Goal: Information Seeking & Learning: Learn about a topic

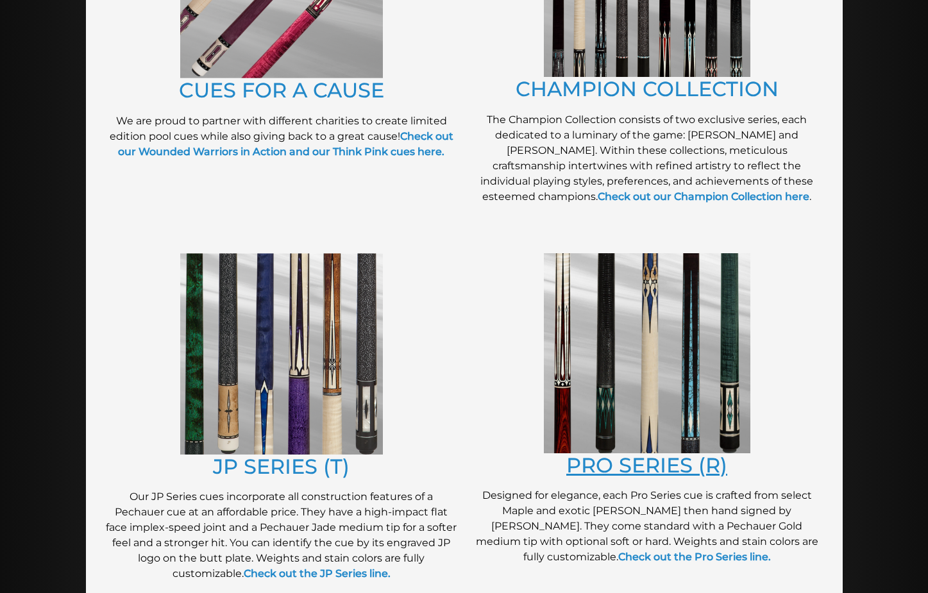
scroll to position [450, 0]
click at [648, 454] on link "PRO SERIES (R)" at bounding box center [646, 464] width 161 height 25
click at [292, 92] on link "CUES FOR A CAUSE" at bounding box center [281, 89] width 205 height 25
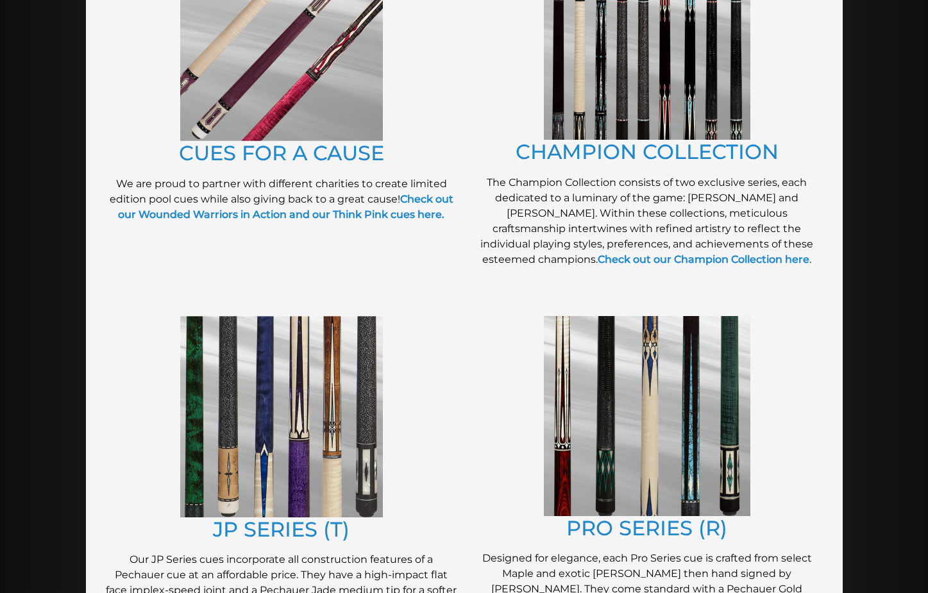
scroll to position [386, 0]
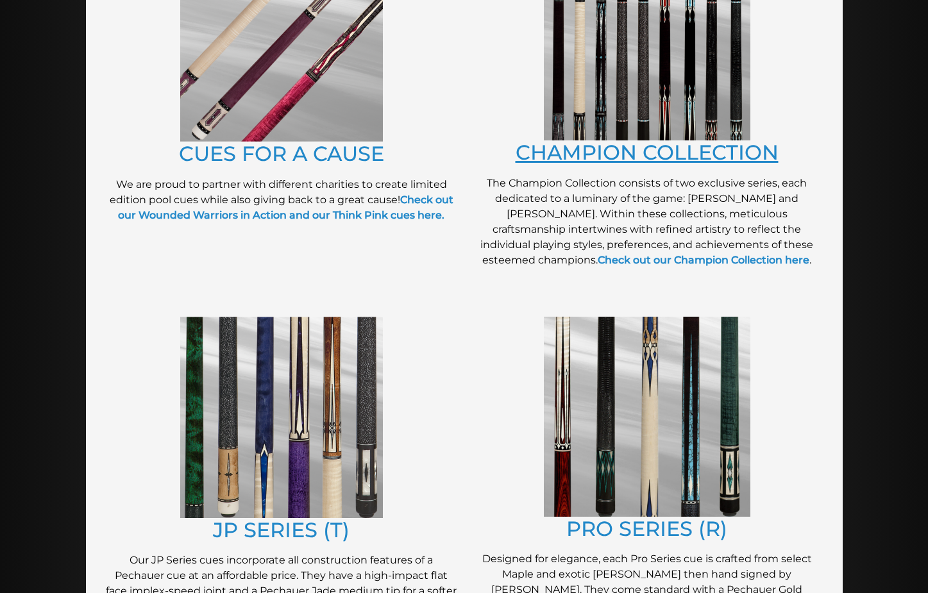
click at [573, 156] on link "CHAMPION COLLECTION" at bounding box center [647, 152] width 263 height 25
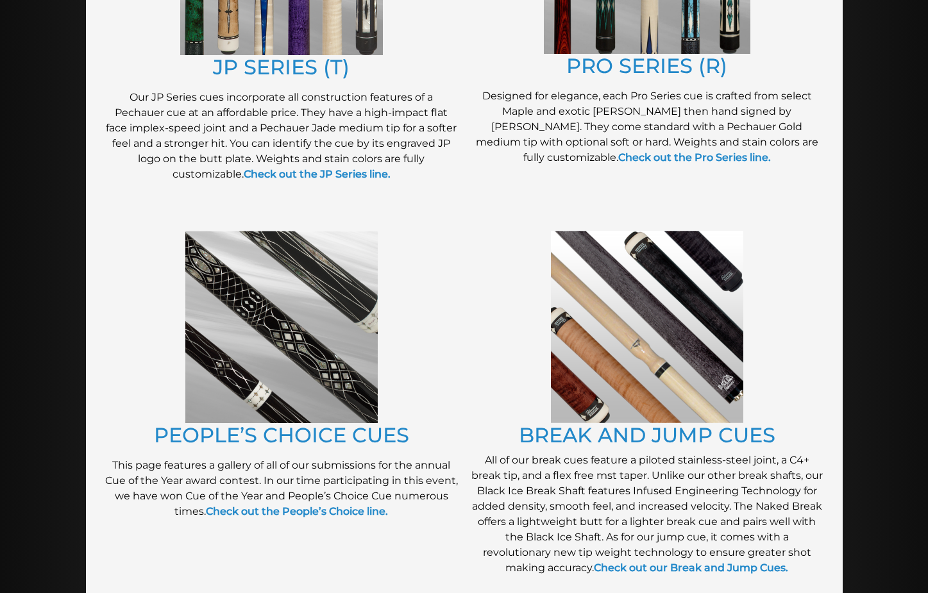
scroll to position [852, 0]
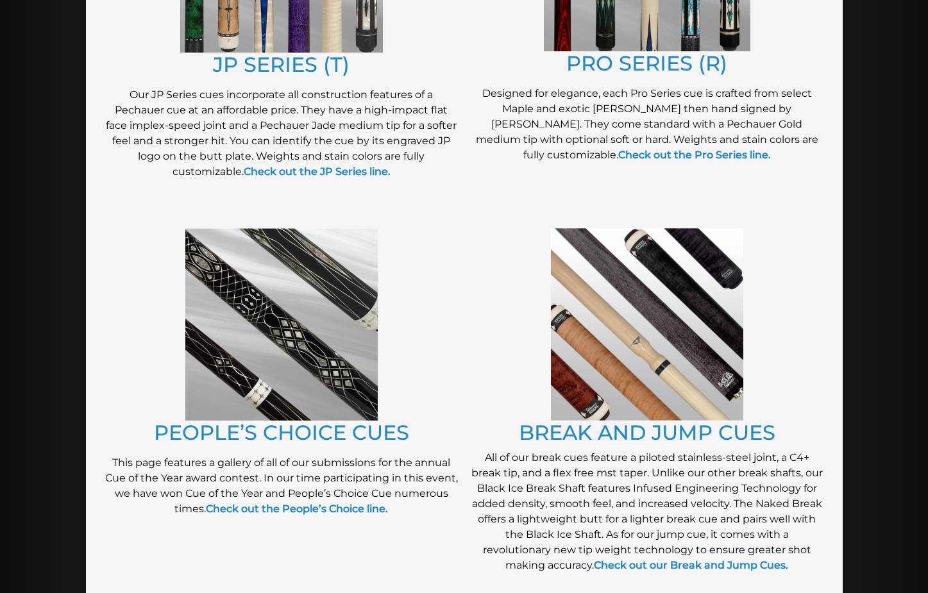
click at [283, 352] on img at bounding box center [281, 324] width 192 height 192
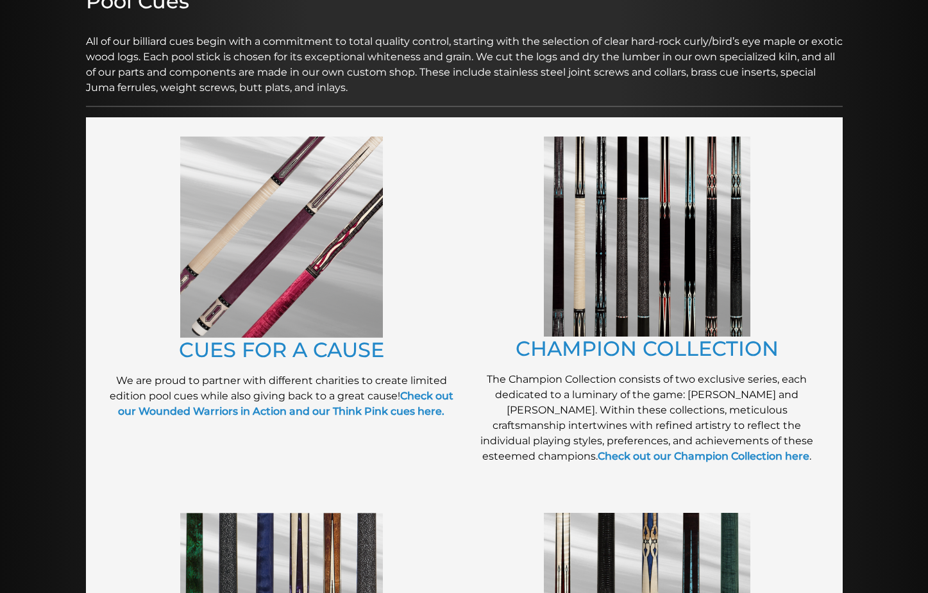
scroll to position [186, 0]
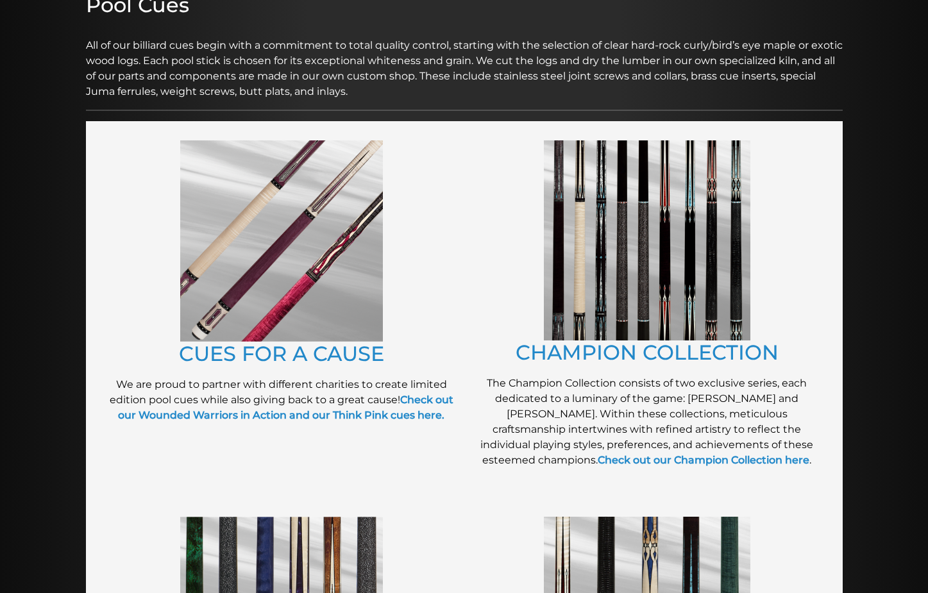
click at [633, 231] on img at bounding box center [647, 240] width 206 height 200
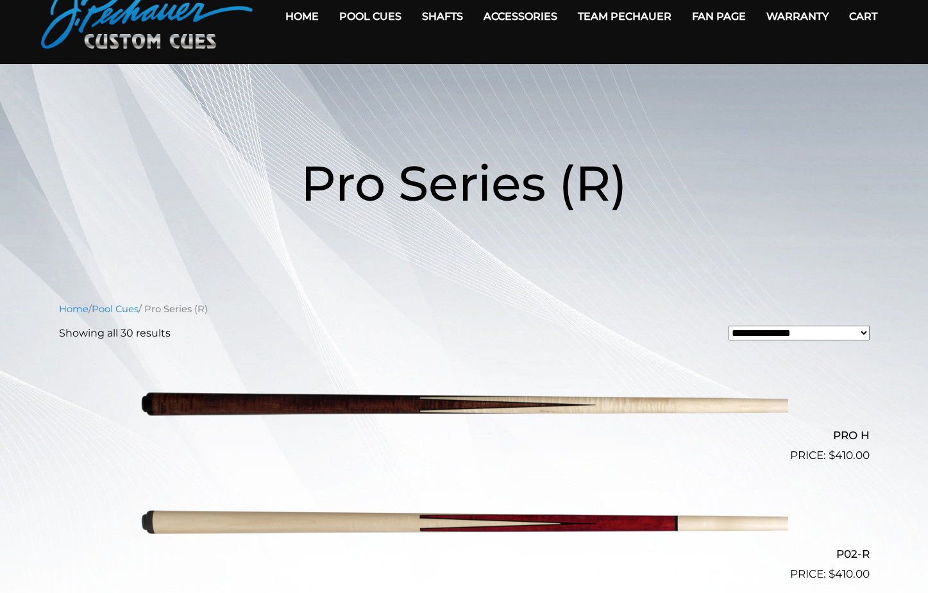
scroll to position [64, 0]
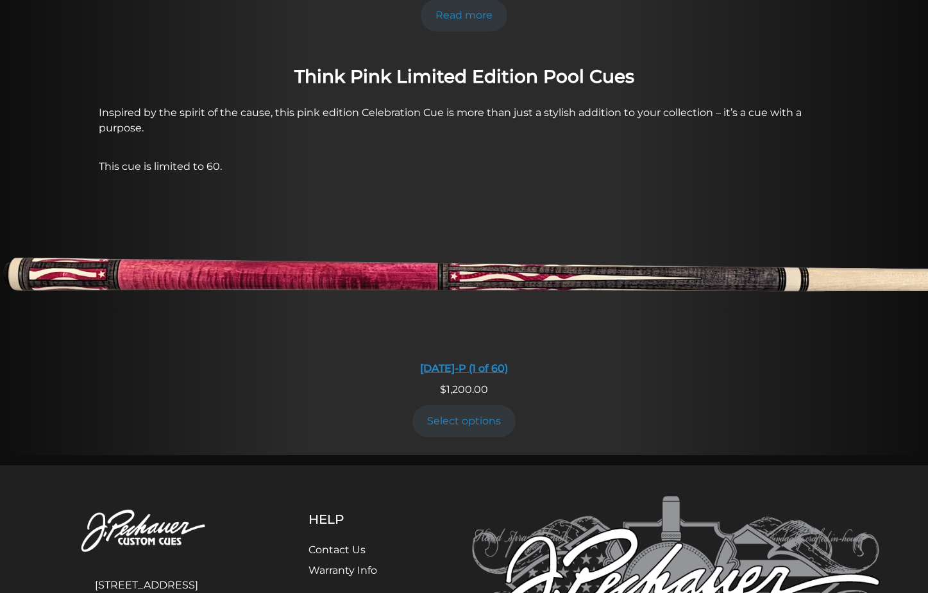
scroll to position [1158, 0]
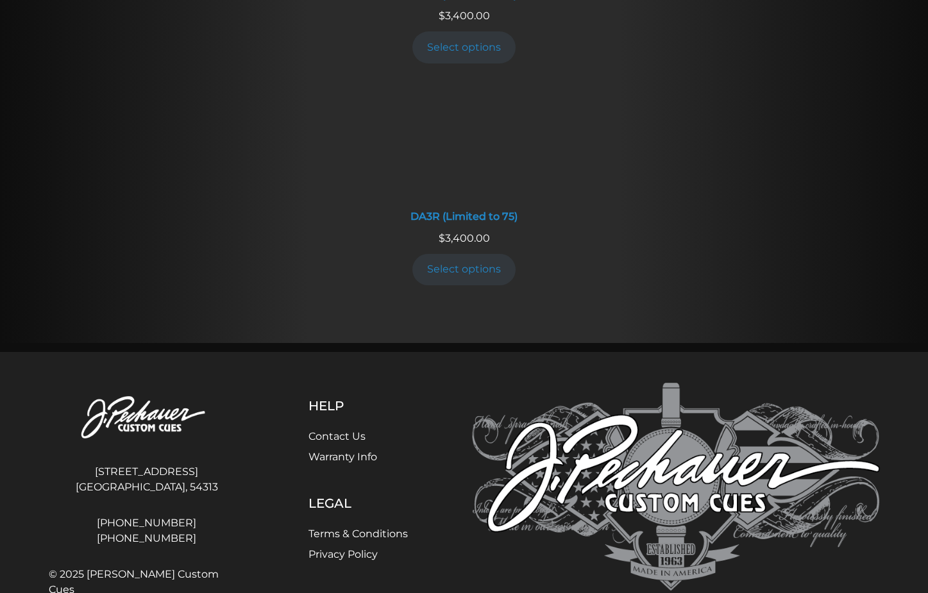
scroll to position [2402, 0]
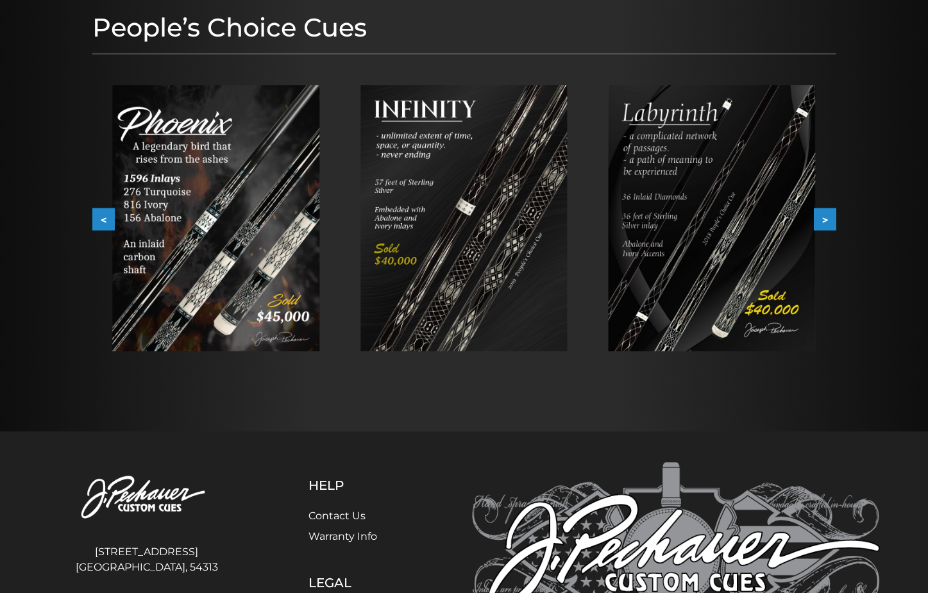
scroll to position [192, 0]
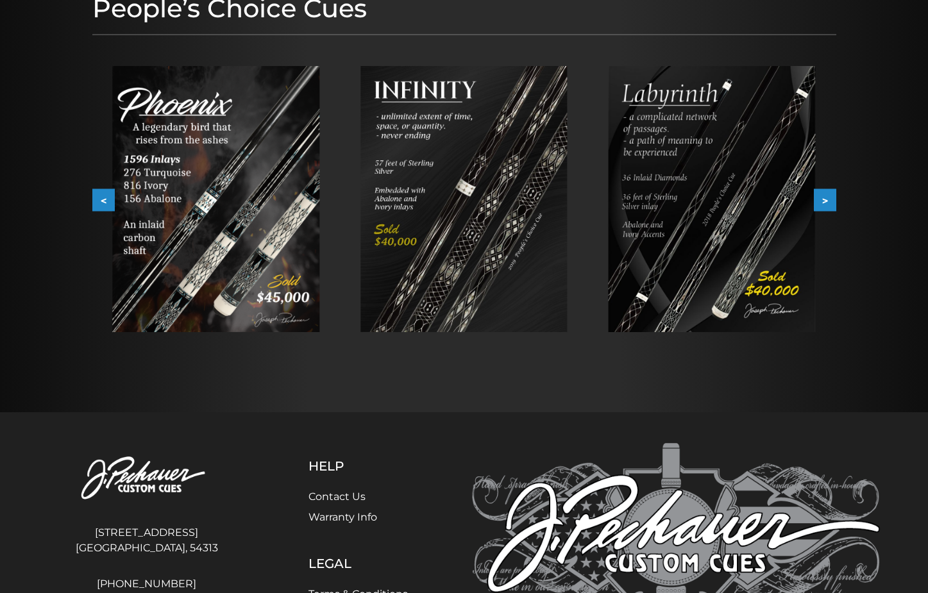
click at [163, 195] on img at bounding box center [215, 199] width 207 height 266
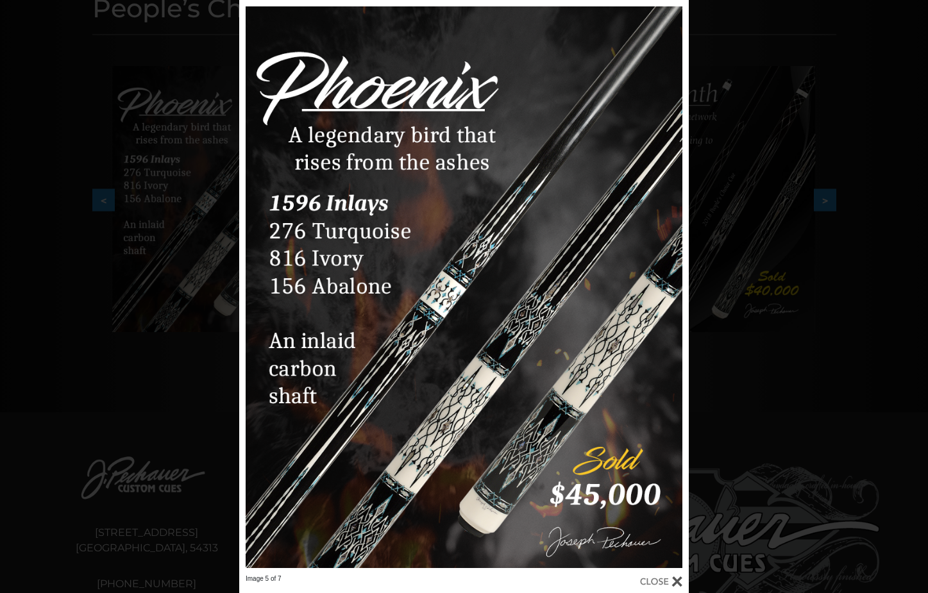
click at [825, 361] on div "Image 5 of 7" at bounding box center [464, 296] width 928 height 593
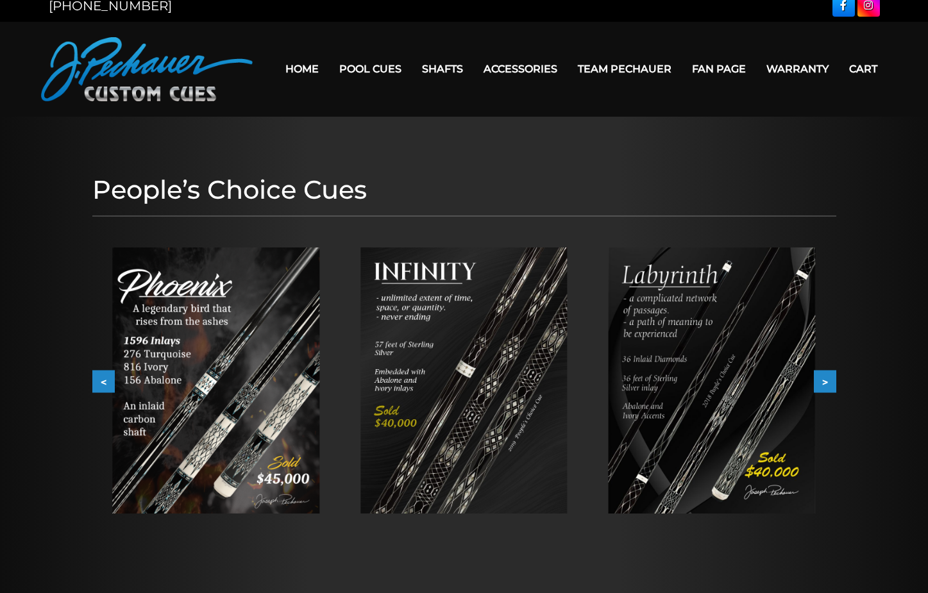
scroll to position [0, 0]
